Goal: Communication & Community: Participate in discussion

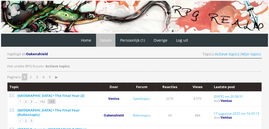
click at [50, 100] on link "163" at bounding box center [52, 101] width 8 height 5
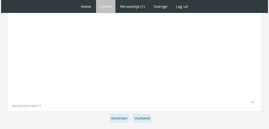
scroll to position [1376, 0]
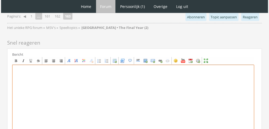
click at [185, 98] on textarea at bounding box center [133, 114] width 242 height 99
paste textarea "‘Oh!’ [PERSON_NAME] meteen van kleur en voelde haar hart sneller bonzen. ‘Uhm, …"
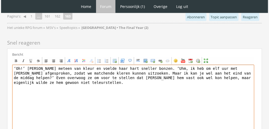
click at [16, 65] on textarea "‘Oh!’ [PERSON_NAME] meteen van kleur en voelde haar hart sneller bonzen. ‘Uhm, …" at bounding box center [133, 114] width 242 height 99
paste textarea "[center][b][font="Book Antiqua"][size="6"][color=#FF99F8]F[/color][color=#FF9DE…"
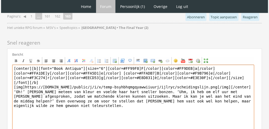
type textarea "[center][b][font="Book Antiqua"][size="6"][color=#FF99F8]F[/color][color=#FF9DE…"
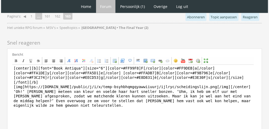
click at [256, 101] on div "Bericht Bold Italic Underline Strikethrough Align left Center Align right Font …" at bounding box center [135, 107] width 247 height 111
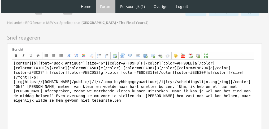
scroll to position [1436, 0]
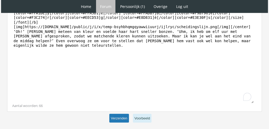
click at [116, 114] on button "Verzenden" at bounding box center [119, 118] width 20 height 9
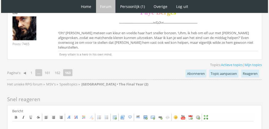
scroll to position [1384, 0]
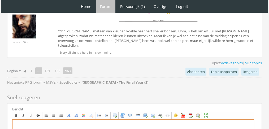
paste textarea "Blythe begreep niet goed wat er de afgelopen twee weken gebeurd was. Opeens tro…"
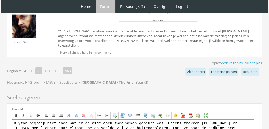
paste textarea "[center][b][font="Book Antiqua"][size="6"][color=#EF45E9]B[/color][color=#E446E…"
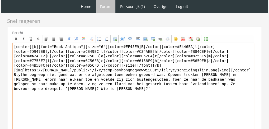
scroll to position [1466, 0]
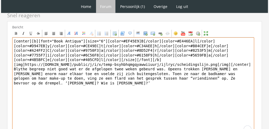
type textarea "[center][b][font="Book Antiqua"][size="6"][color=#EF45E9]B[/color][color=#E446E…"
